Goal: Task Accomplishment & Management: Use online tool/utility

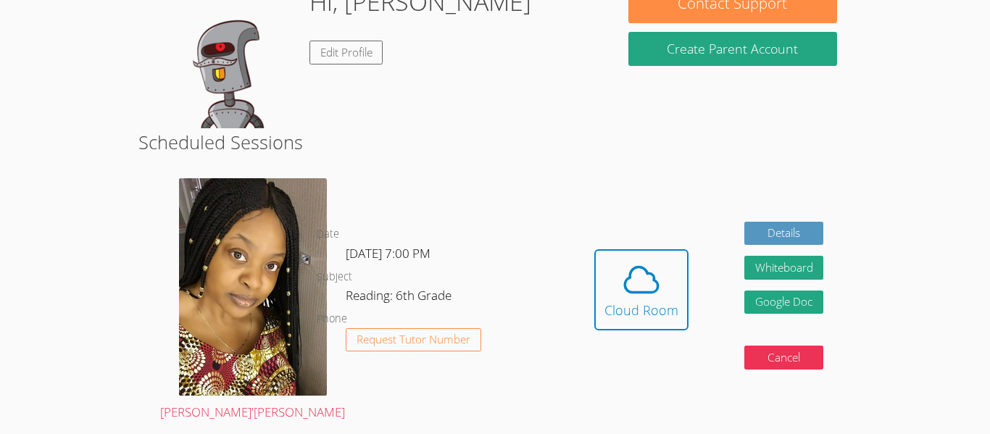
scroll to position [253, 0]
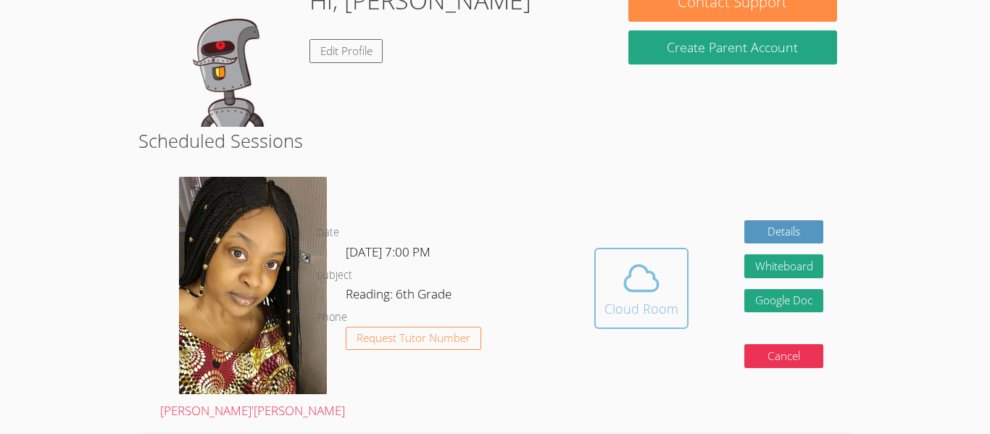
click at [660, 258] on icon at bounding box center [641, 278] width 41 height 41
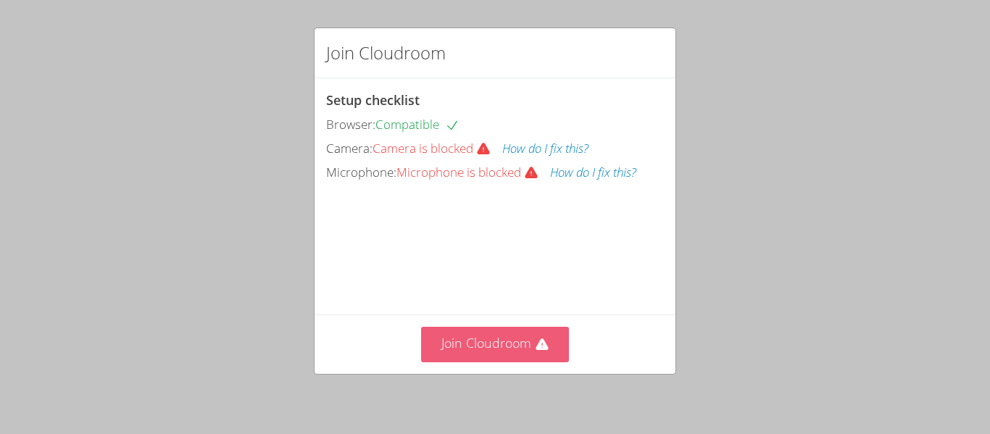
click at [534, 335] on button "Join Cloudroom" at bounding box center [495, 345] width 149 height 36
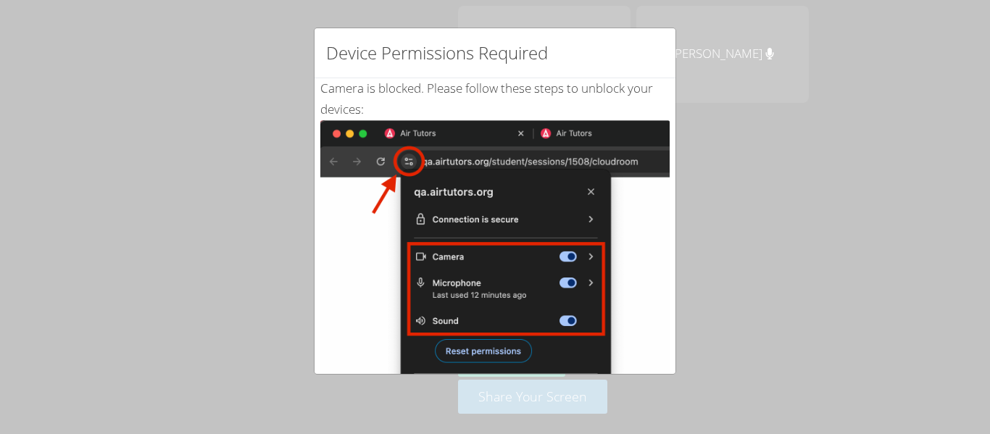
click at [503, 352] on img at bounding box center [494, 284] width 349 height 328
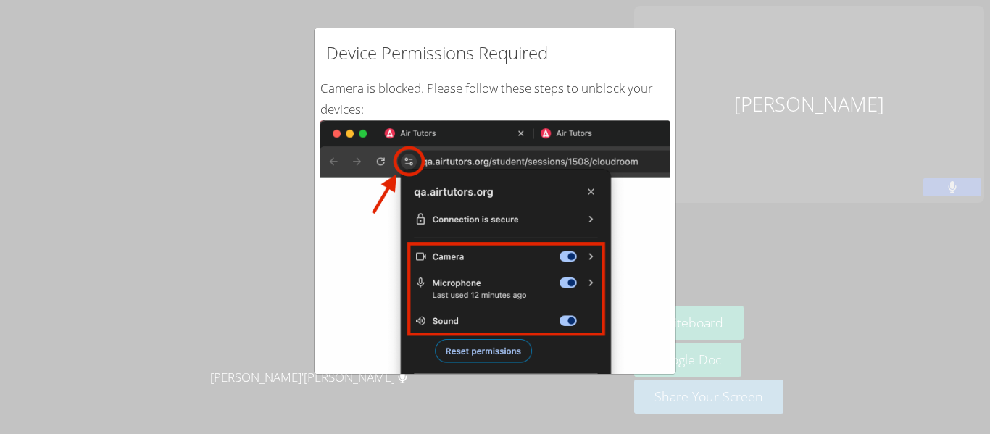
click at [463, 362] on img at bounding box center [494, 284] width 349 height 328
click at [464, 352] on img at bounding box center [494, 284] width 349 height 328
click at [378, 237] on img at bounding box center [494, 284] width 349 height 328
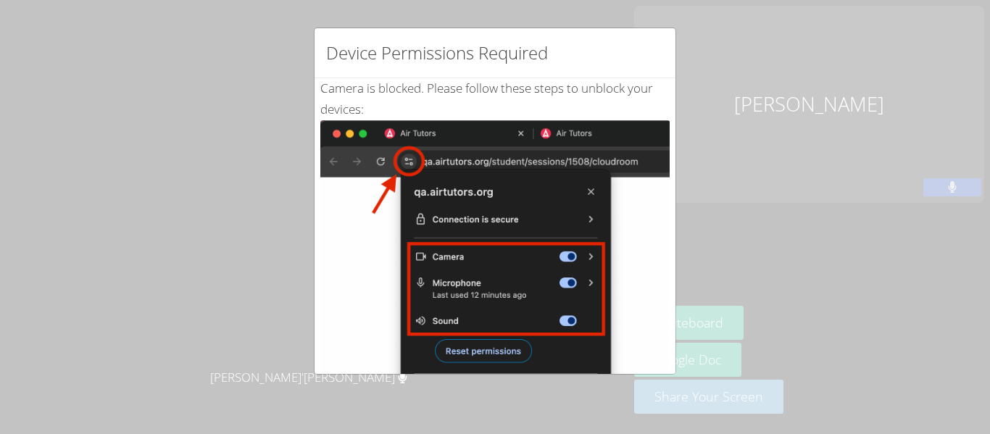
click at [451, 237] on img at bounding box center [494, 284] width 349 height 328
click at [502, 352] on img at bounding box center [494, 284] width 349 height 328
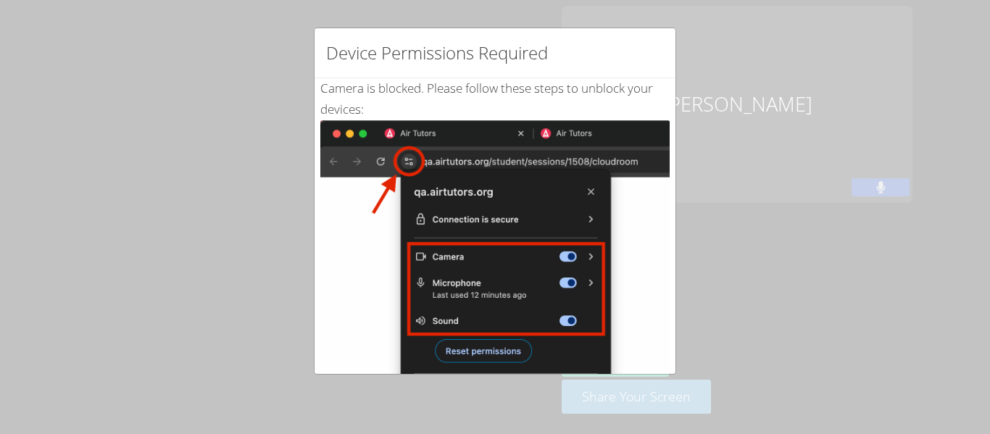
click at [403, 133] on img at bounding box center [494, 284] width 349 height 328
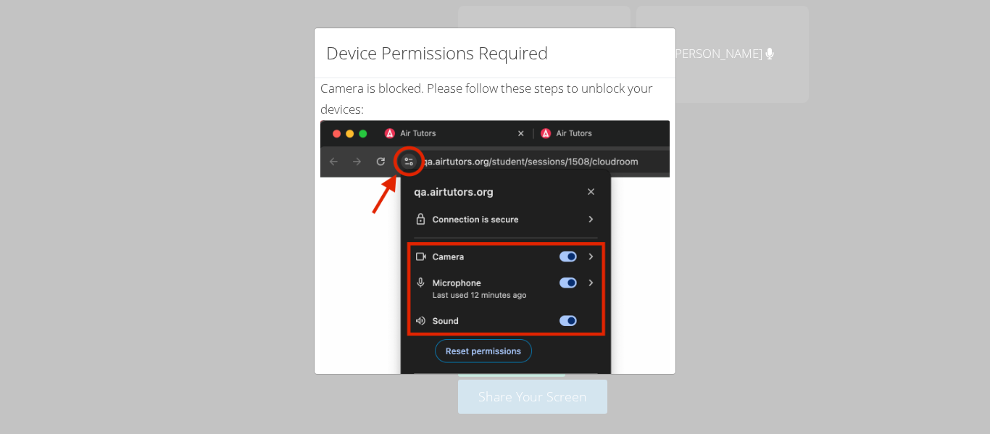
click at [494, 342] on img at bounding box center [494, 284] width 349 height 328
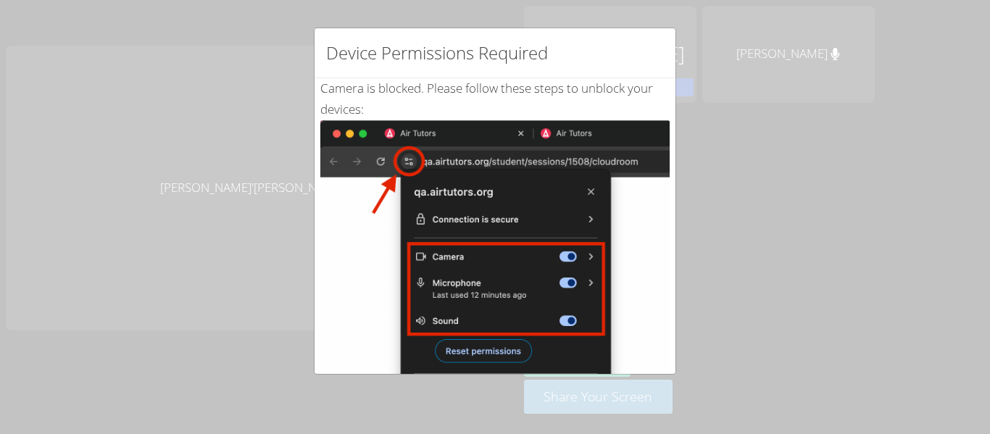
click at [494, 342] on img at bounding box center [494, 284] width 349 height 328
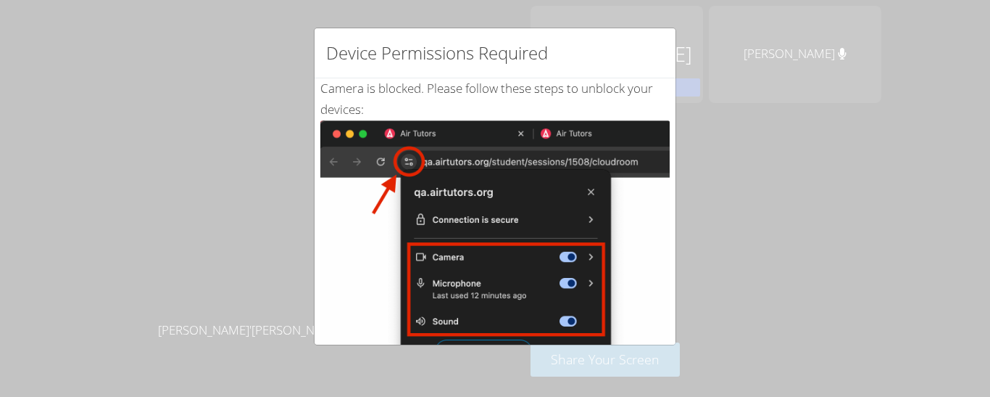
click at [490, 338] on img at bounding box center [494, 284] width 349 height 328
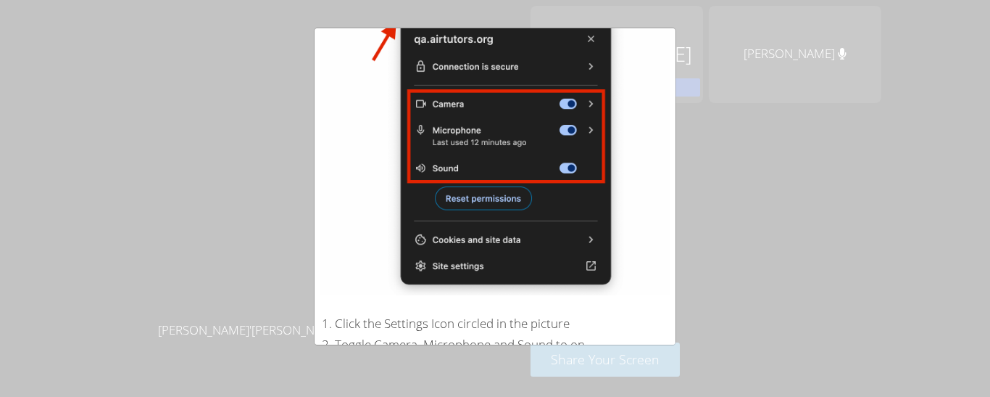
scroll to position [177, 0]
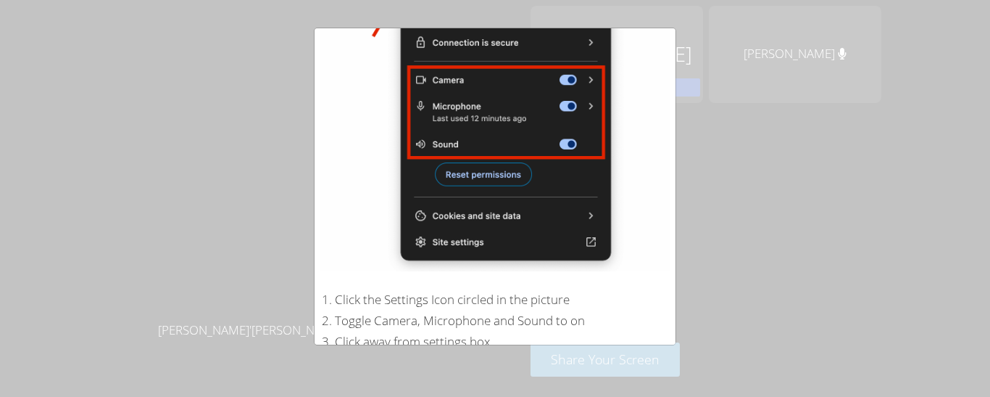
click at [461, 175] on img at bounding box center [494, 107] width 349 height 328
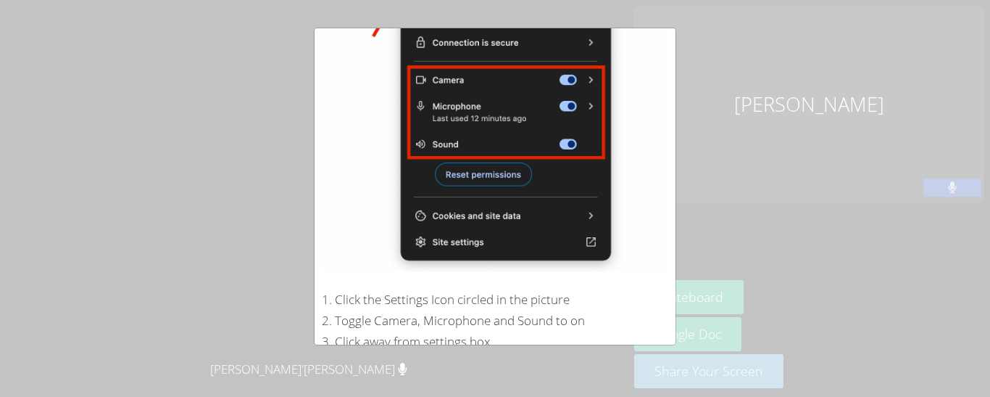
click at [461, 175] on img at bounding box center [494, 107] width 349 height 328
click at [473, 133] on img at bounding box center [494, 107] width 349 height 328
click at [487, 187] on img at bounding box center [494, 107] width 349 height 328
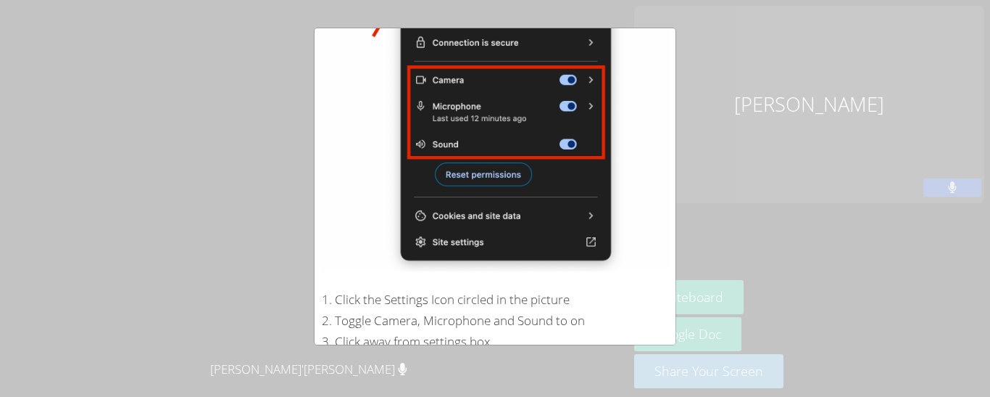
click at [487, 187] on img at bounding box center [494, 107] width 349 height 328
click at [774, 95] on div "Device Permissions Required Camera is blocked . Please follow these steps to un…" at bounding box center [495, 198] width 990 height 397
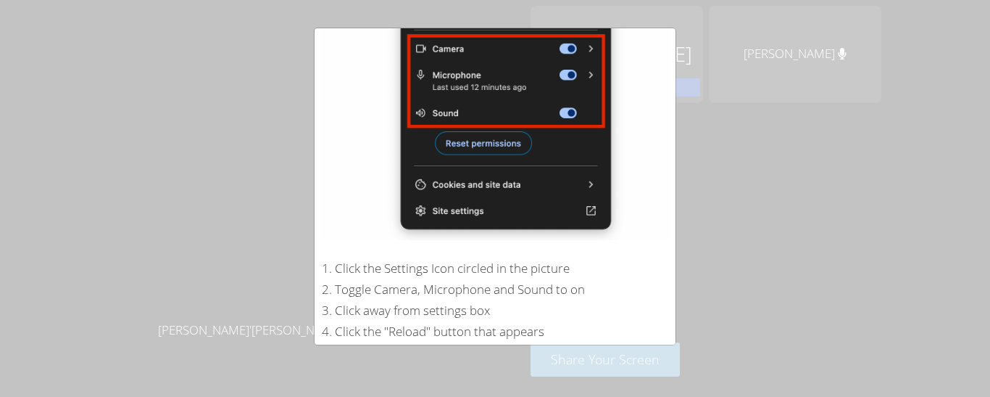
scroll to position [212, 0]
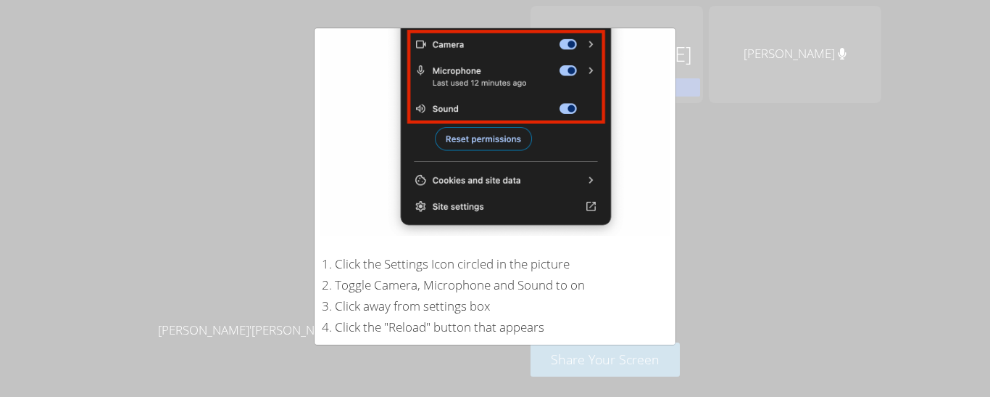
click at [497, 143] on img at bounding box center [494, 72] width 349 height 328
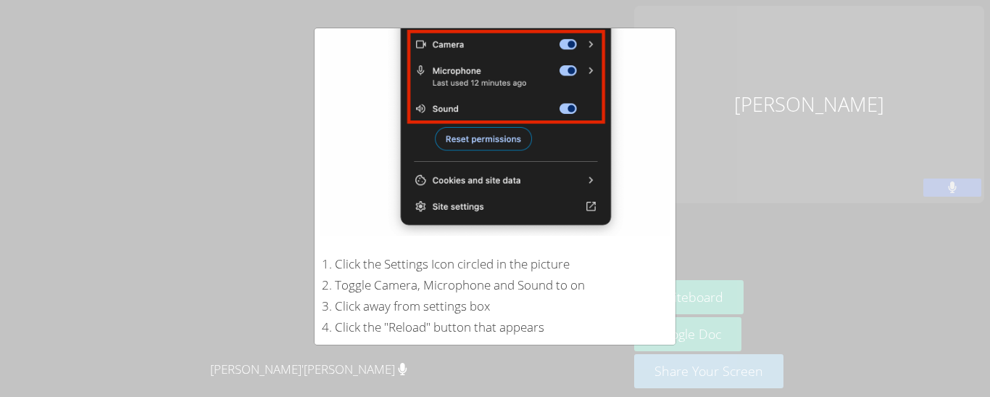
click at [329, 167] on img at bounding box center [494, 72] width 349 height 328
click at [465, 144] on img at bounding box center [494, 72] width 349 height 328
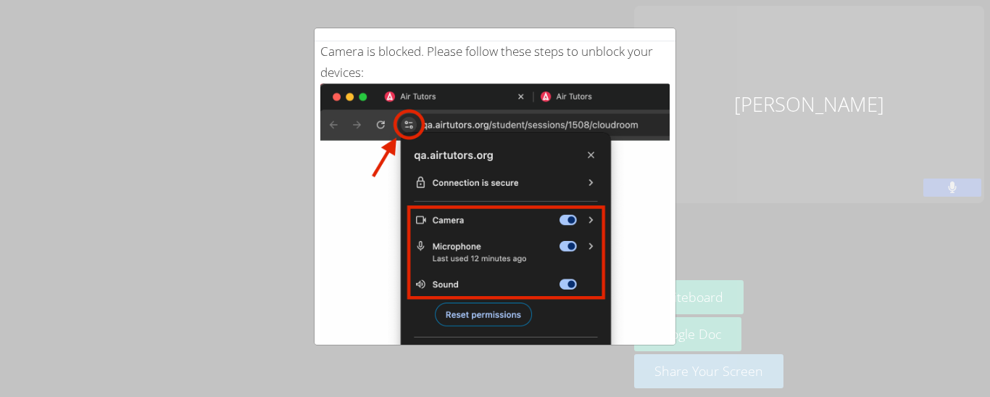
scroll to position [338, 0]
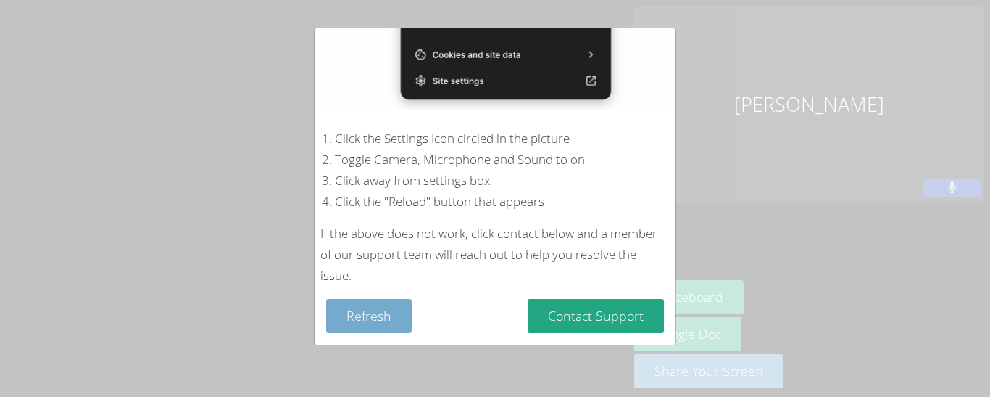
click at [370, 312] on button "Refresh" at bounding box center [369, 316] width 86 height 34
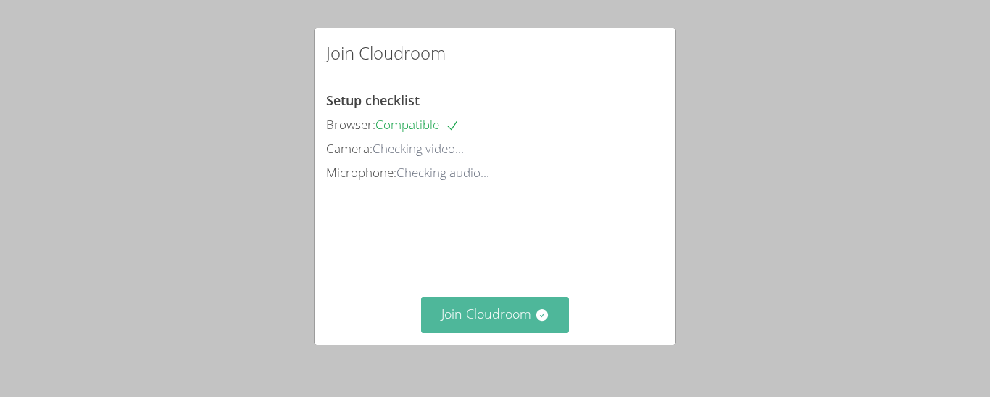
click at [470, 308] on button "Join Cloudroom" at bounding box center [495, 314] width 149 height 36
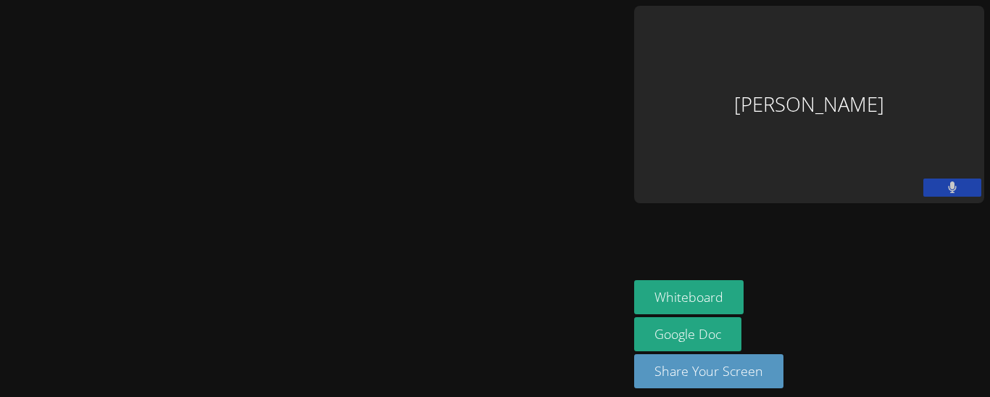
click at [950, 178] on button at bounding box center [953, 187] width 58 height 18
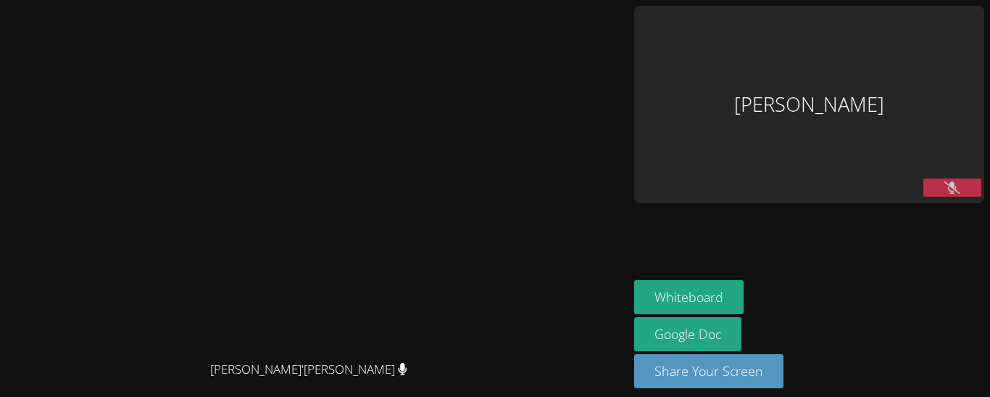
click at [941, 67] on div "Dillon Herrera" at bounding box center [809, 104] width 350 height 197
click at [952, 181] on icon at bounding box center [952, 187] width 15 height 12
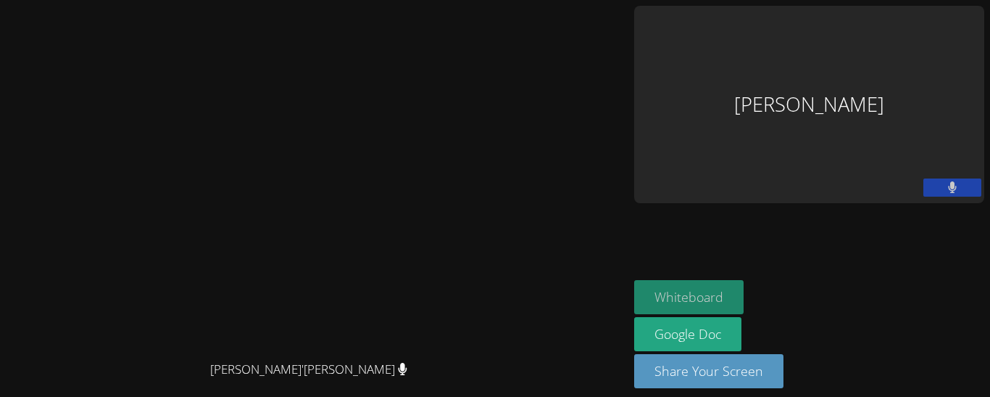
click at [744, 281] on button "Whiteboard" at bounding box center [688, 297] width 109 height 34
click at [960, 178] on button at bounding box center [953, 187] width 58 height 18
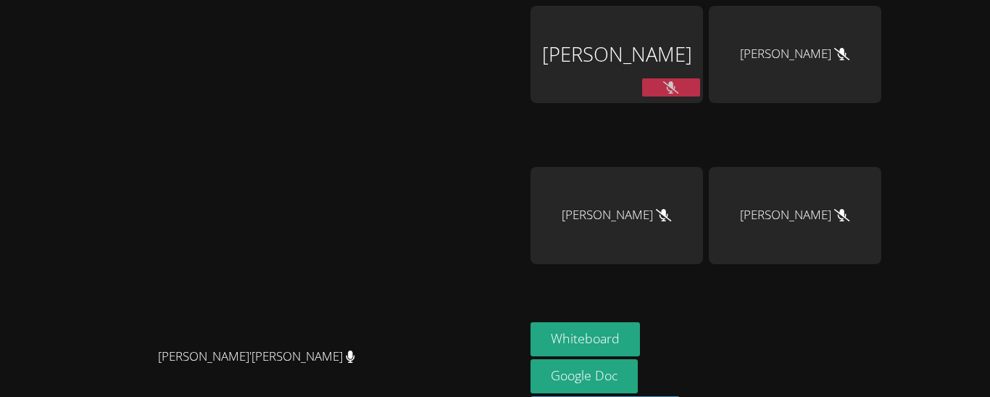
click at [700, 86] on button at bounding box center [671, 87] width 58 height 18
click at [700, 89] on button at bounding box center [671, 87] width 58 height 18
click at [700, 90] on button at bounding box center [671, 87] width 58 height 18
click at [679, 84] on icon at bounding box center [670, 87] width 15 height 12
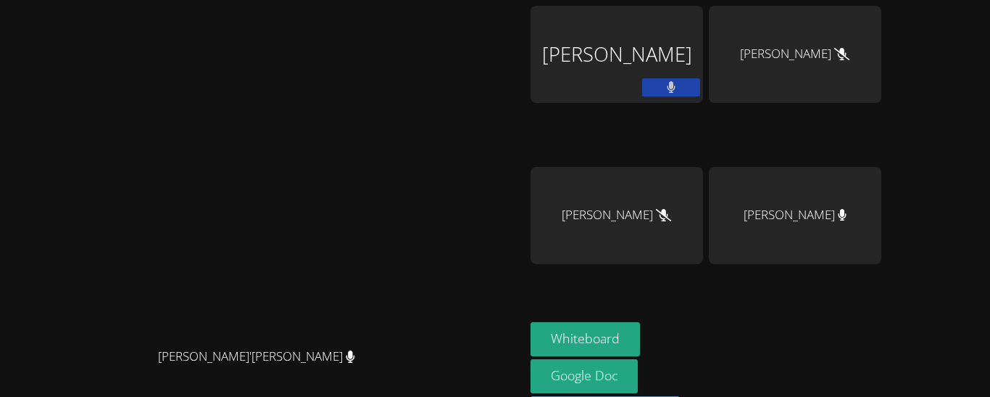
click at [703, 134] on div "Dillon Herrera" at bounding box center [617, 83] width 173 height 155
click at [700, 91] on button at bounding box center [671, 87] width 58 height 18
click at [679, 81] on icon at bounding box center [670, 87] width 15 height 12
click at [700, 88] on button at bounding box center [671, 87] width 58 height 18
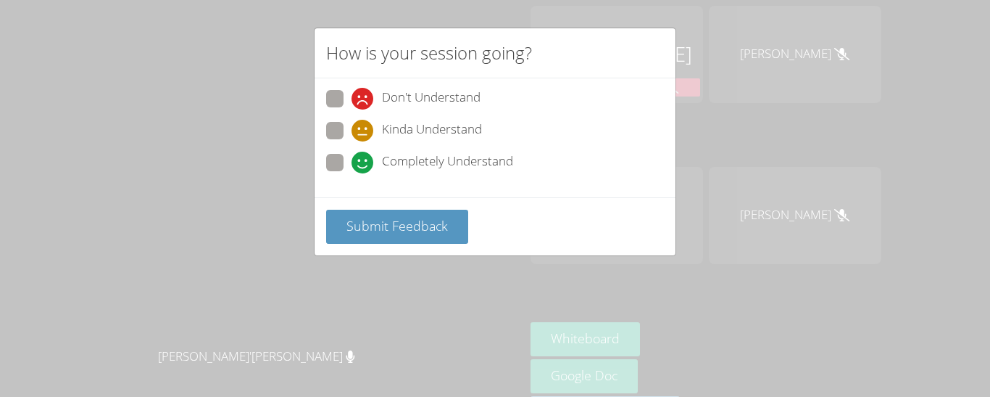
click at [239, 205] on div "How is your session going? Don't Understand Kinda Understand Completely Underst…" at bounding box center [495, 198] width 990 height 397
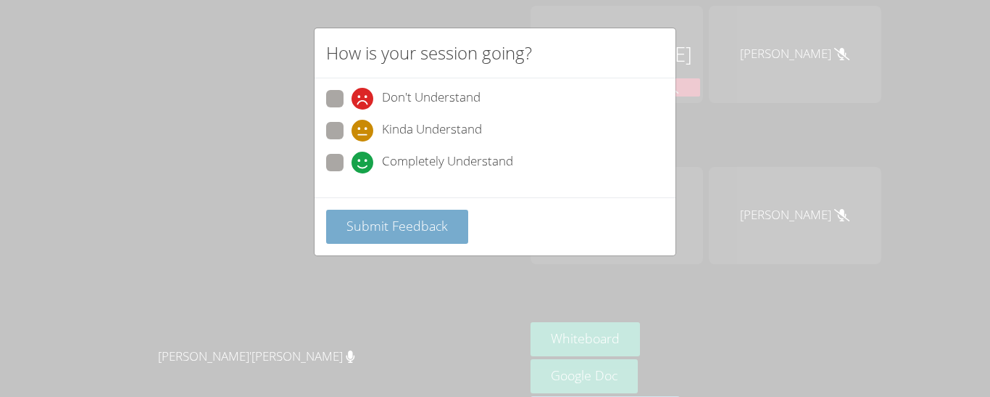
click at [353, 219] on span "Submit Feedback" at bounding box center [397, 225] width 101 height 17
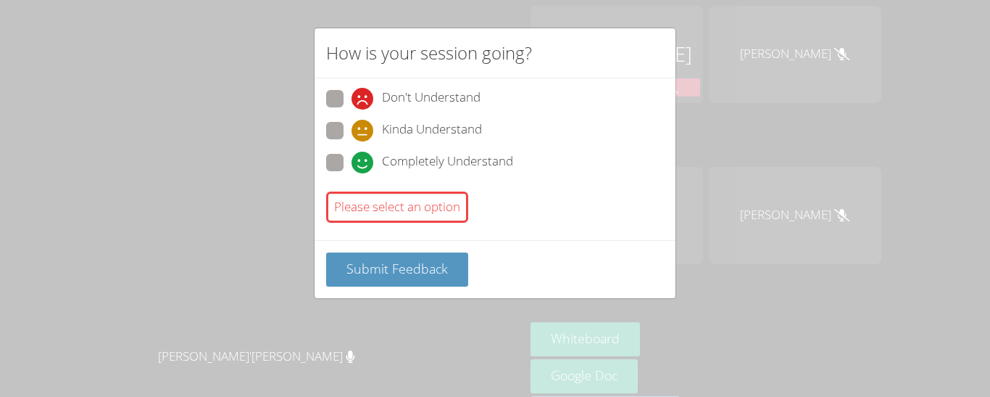
click at [344, 170] on label "Completely Understand" at bounding box center [419, 164] width 187 height 20
click at [352, 166] on input "Completely Understand" at bounding box center [358, 160] width 12 height 12
radio input "true"
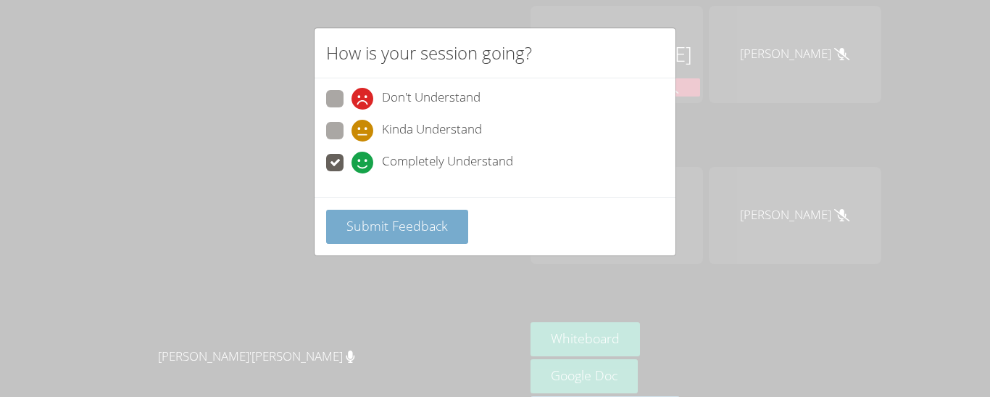
click at [373, 237] on button "Submit Feedback" at bounding box center [397, 227] width 142 height 34
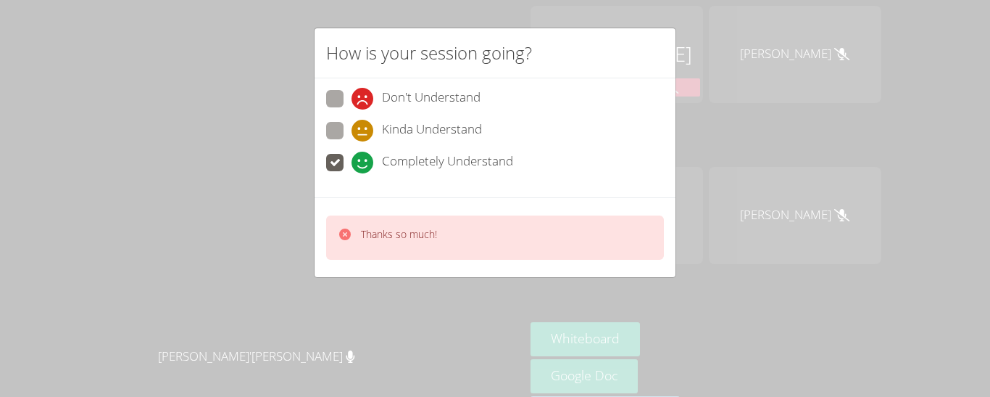
click at [333, 241] on div "Thanks so much!" at bounding box center [495, 237] width 338 height 44
click at [314, 241] on div "How is your session going? Don't Understand Kinda Understand Completely Underst…" at bounding box center [495, 153] width 362 height 250
click at [290, 237] on div "How is your session going? Don't Understand Kinda Understand Completely Underst…" at bounding box center [495, 198] width 990 height 397
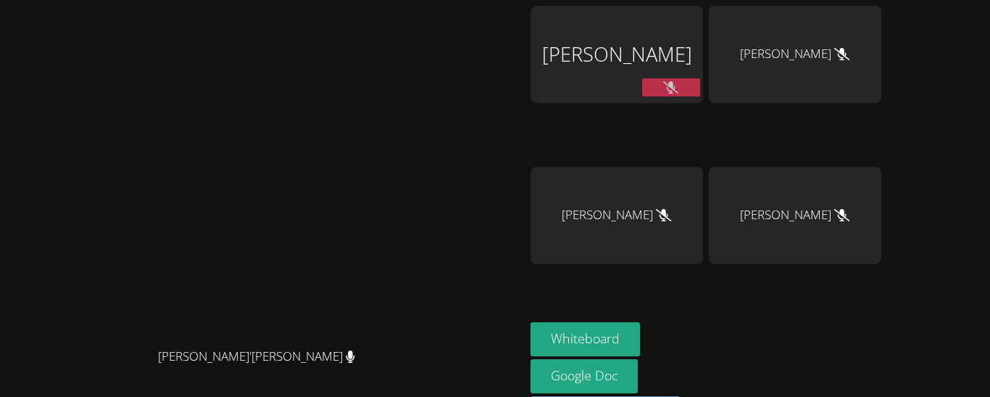
click at [679, 88] on icon at bounding box center [670, 87] width 15 height 12
click at [676, 83] on icon at bounding box center [671, 87] width 9 height 12
click at [703, 88] on div "Dillon Herrera" at bounding box center [617, 54] width 173 height 97
click at [700, 88] on button at bounding box center [671, 87] width 58 height 18
click at [700, 90] on button at bounding box center [671, 87] width 58 height 18
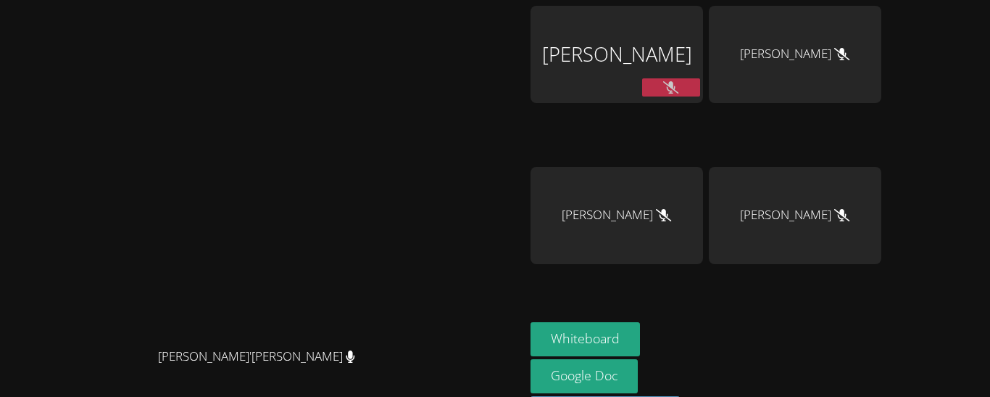
click at [700, 78] on button at bounding box center [671, 87] width 58 height 18
click at [700, 88] on button at bounding box center [671, 87] width 58 height 18
click at [700, 91] on button at bounding box center [671, 87] width 58 height 18
